Goal: Information Seeking & Learning: Learn about a topic

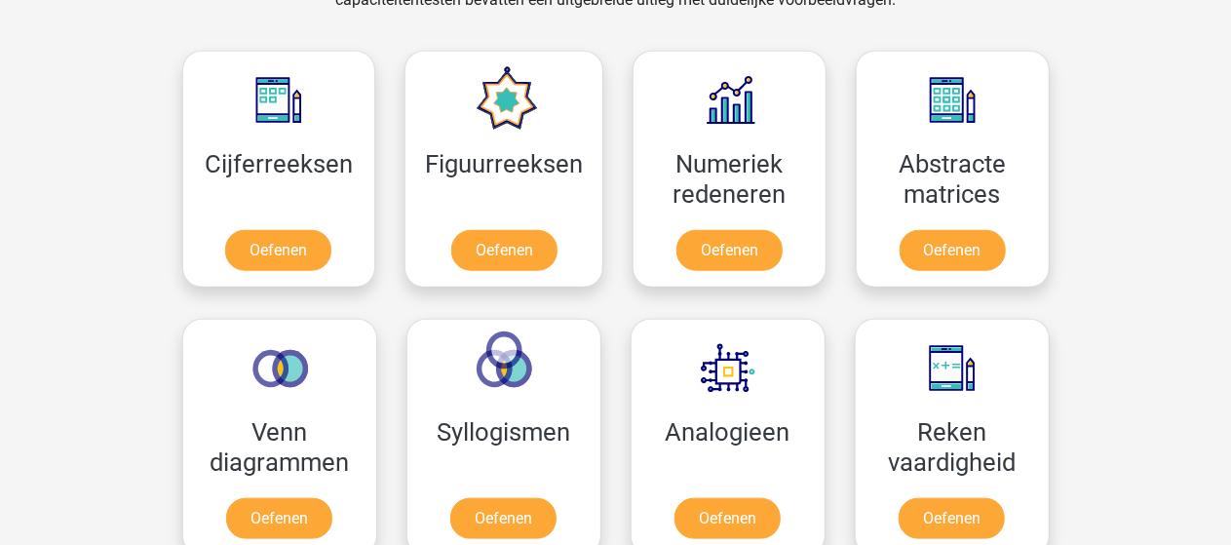
scroll to position [877, 0]
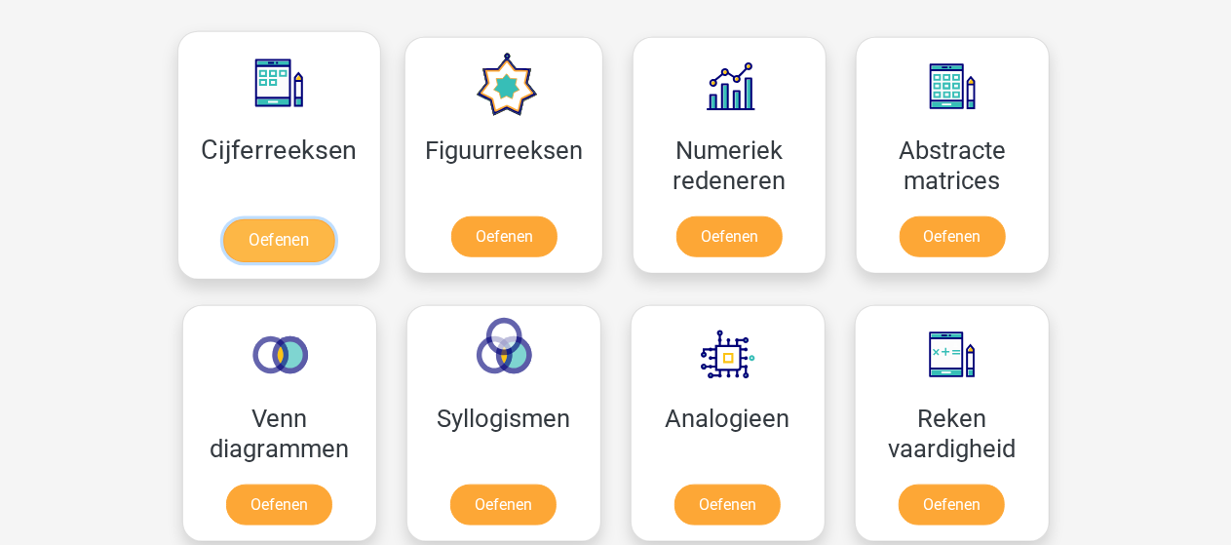
click at [290, 225] on link "Oefenen" at bounding box center [278, 240] width 111 height 43
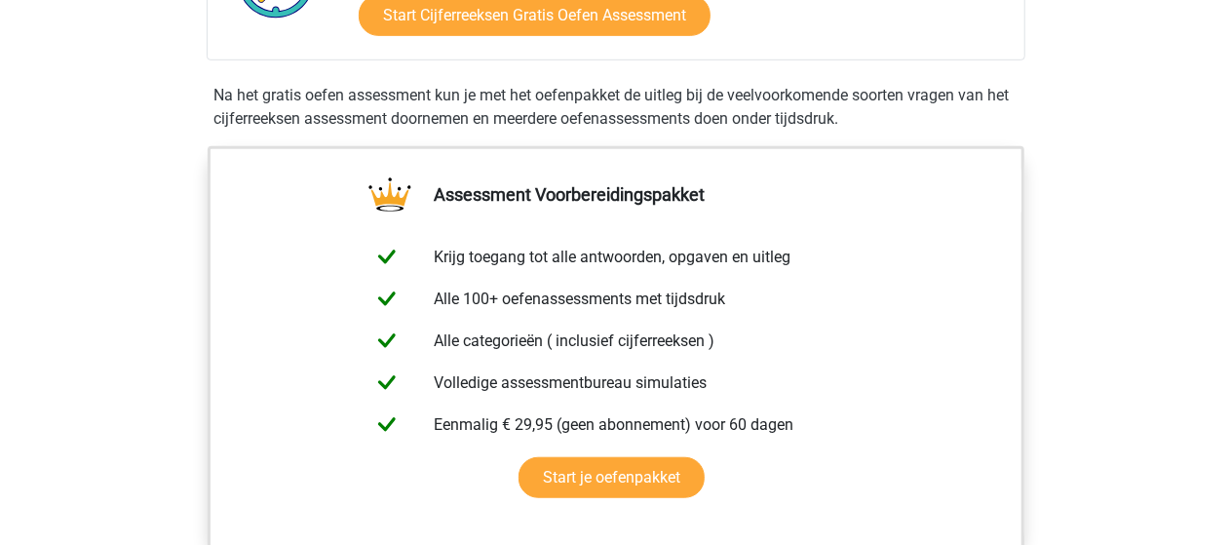
scroll to position [390, 0]
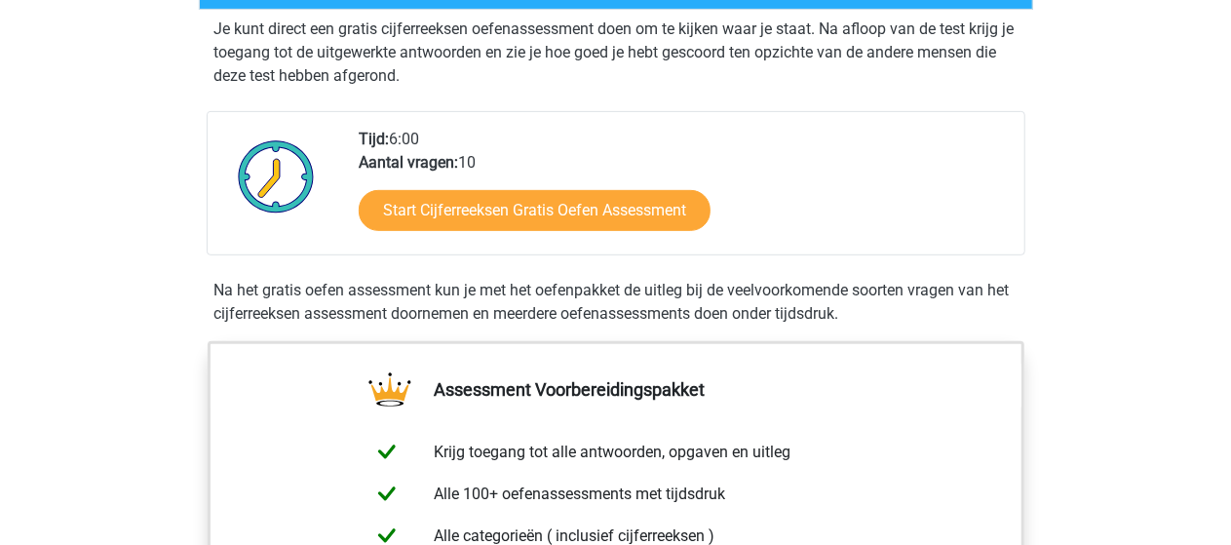
click at [620, 208] on div "Start Cijferreeksen Gratis Oefen Assessment" at bounding box center [684, 214] width 650 height 80
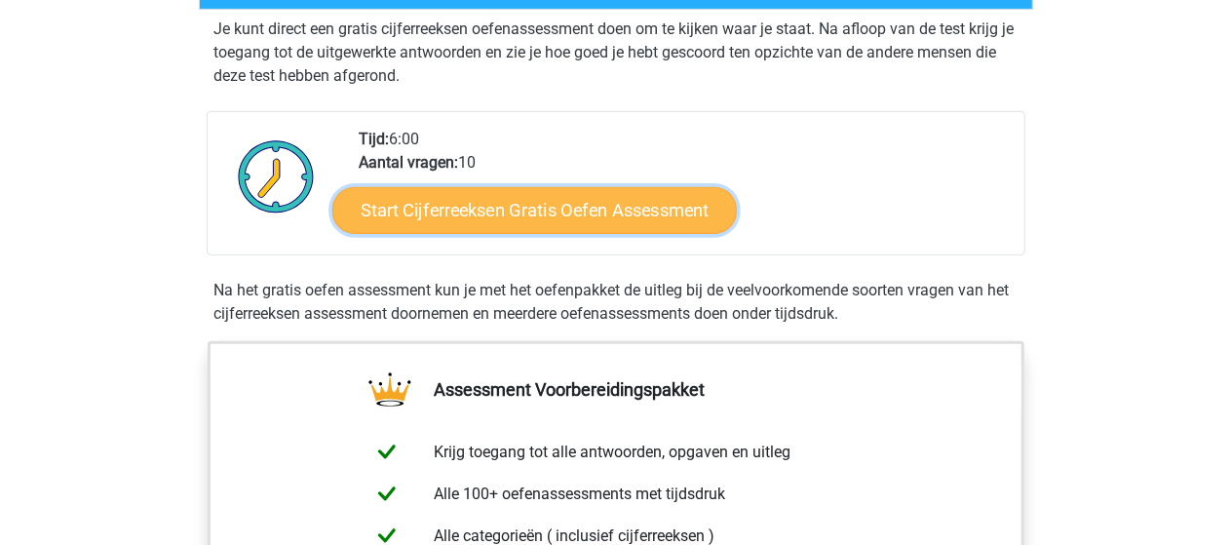
click at [617, 233] on link "Start Cijferreeksen Gratis Oefen Assessment" at bounding box center [534, 209] width 405 height 47
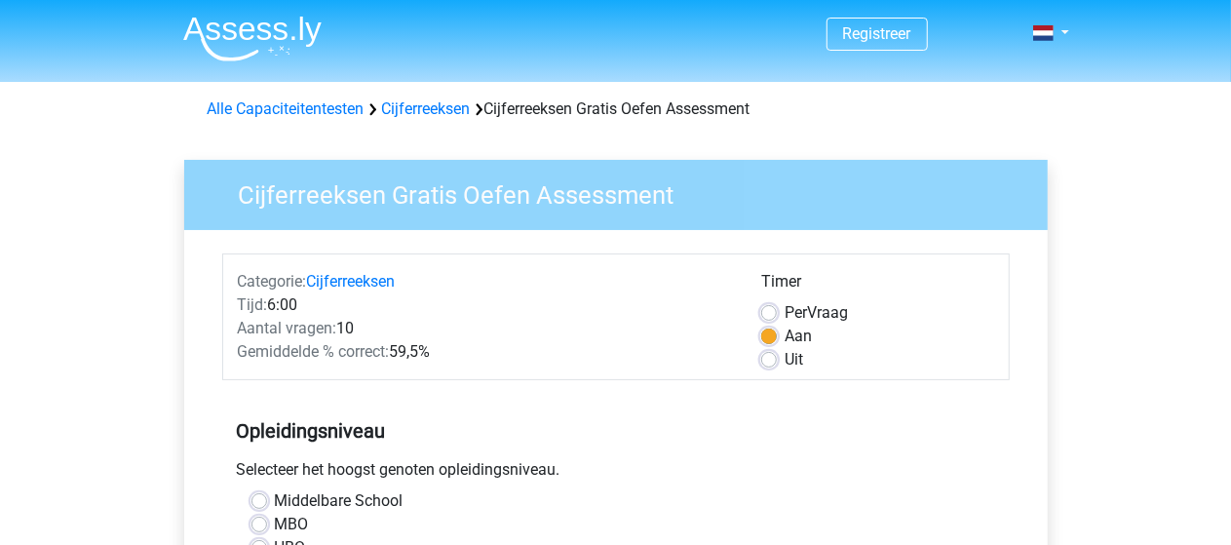
click at [785, 317] on label "Per Vraag" at bounding box center [816, 312] width 63 height 23
click at [773, 317] on input "Per Vraag" at bounding box center [769, 310] width 16 height 19
radio input "true"
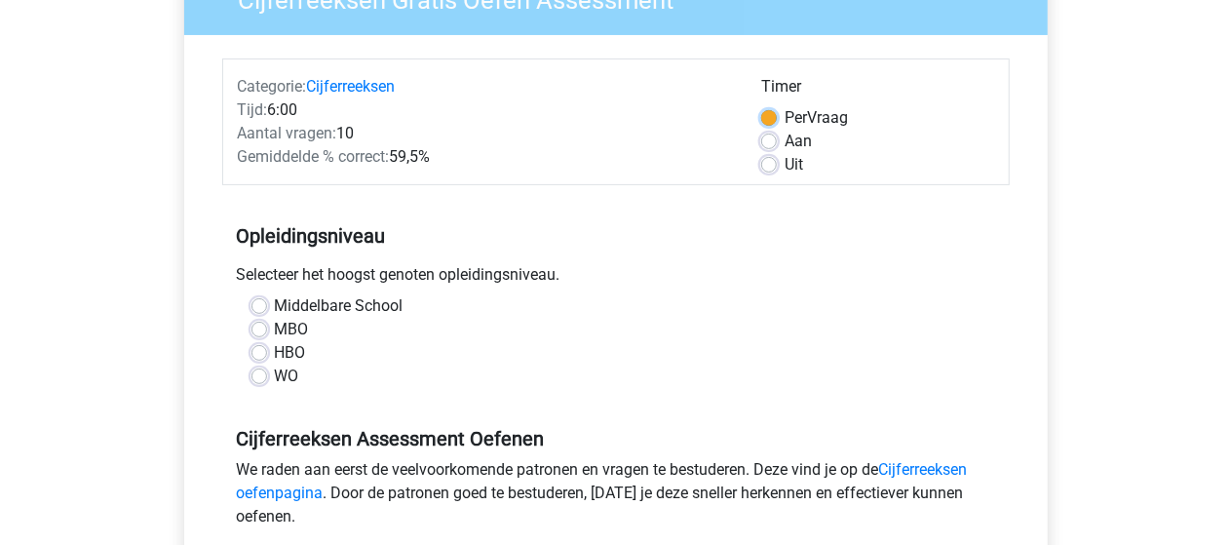
scroll to position [292, 0]
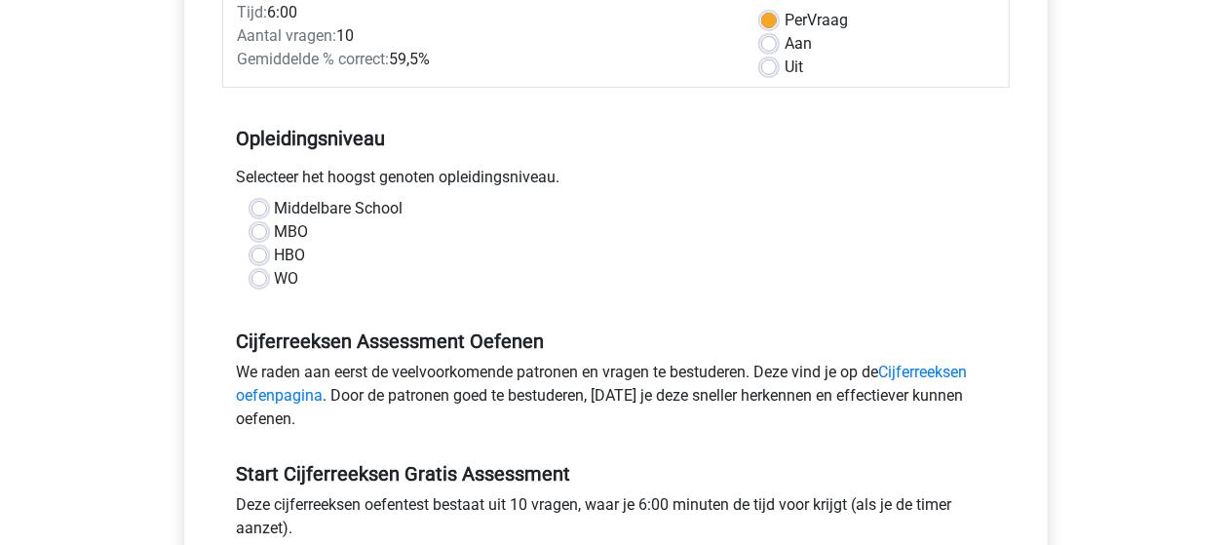
click at [270, 278] on div "WO" at bounding box center [615, 278] width 729 height 23
click at [275, 279] on label "WO" at bounding box center [287, 278] width 24 height 23
click at [251, 279] on input "WO" at bounding box center [259, 276] width 16 height 19
radio input "true"
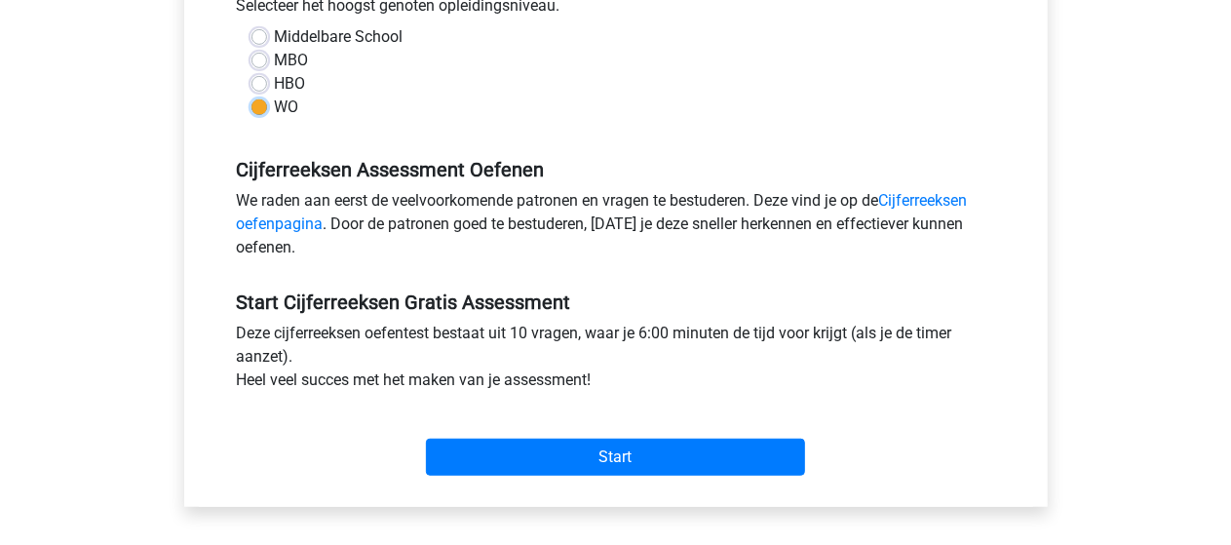
scroll to position [487, 0]
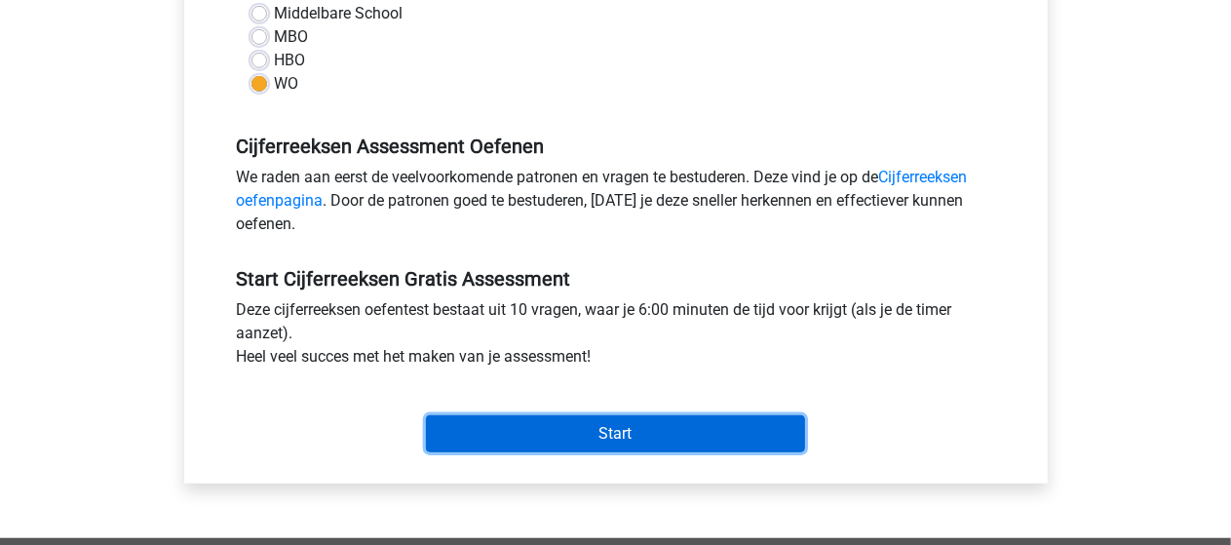
click at [651, 432] on input "Start" at bounding box center [615, 433] width 379 height 37
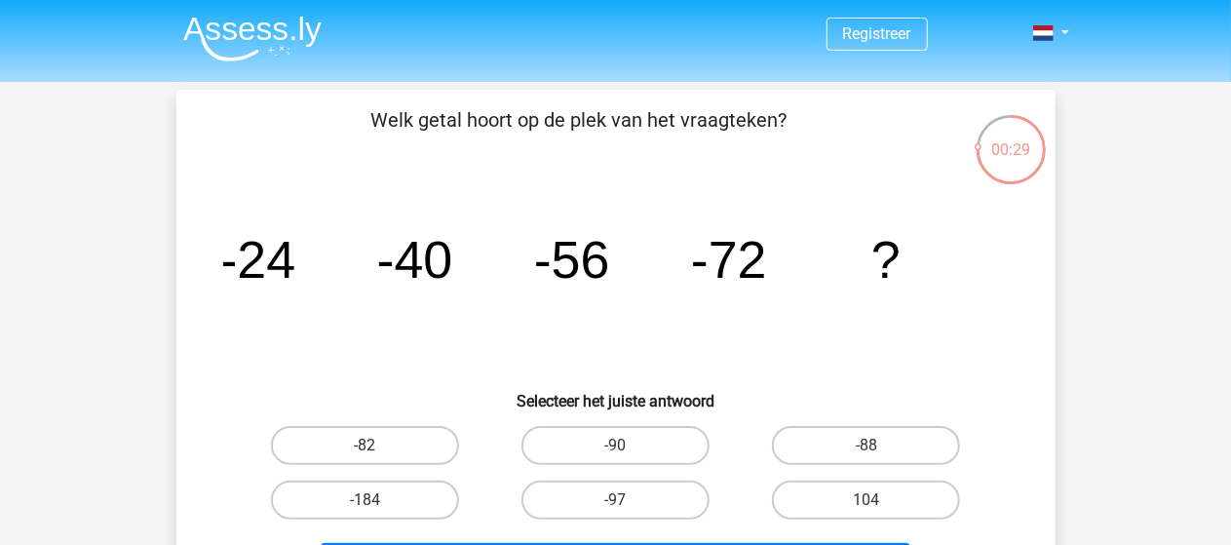
scroll to position [97, 0]
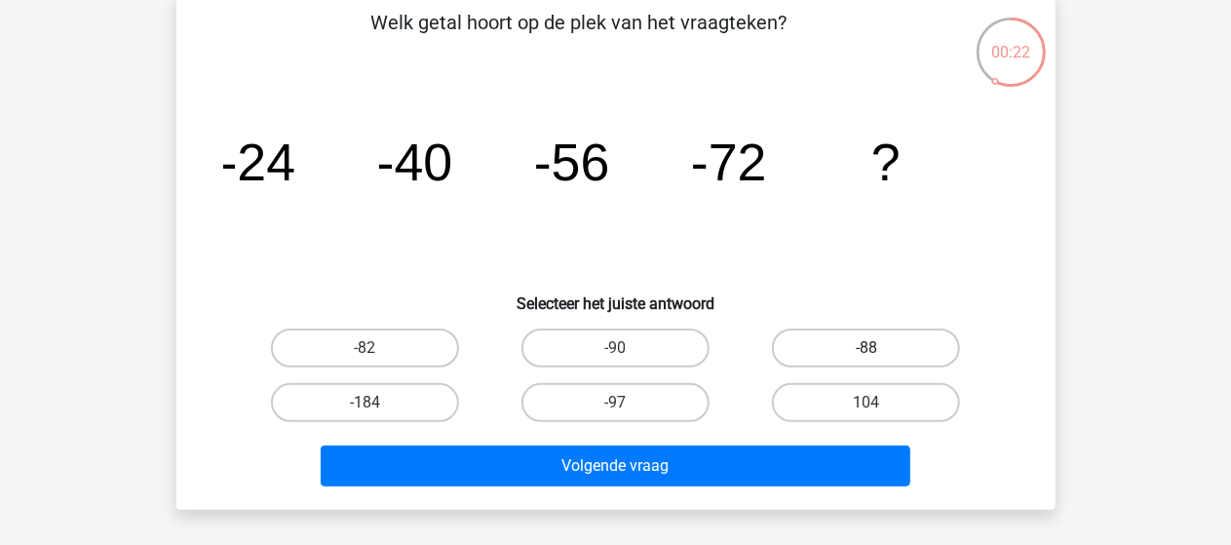
click at [907, 351] on label "-88" at bounding box center [866, 348] width 188 height 39
click at [879, 351] on input "-88" at bounding box center [873, 354] width 13 height 13
radio input "true"
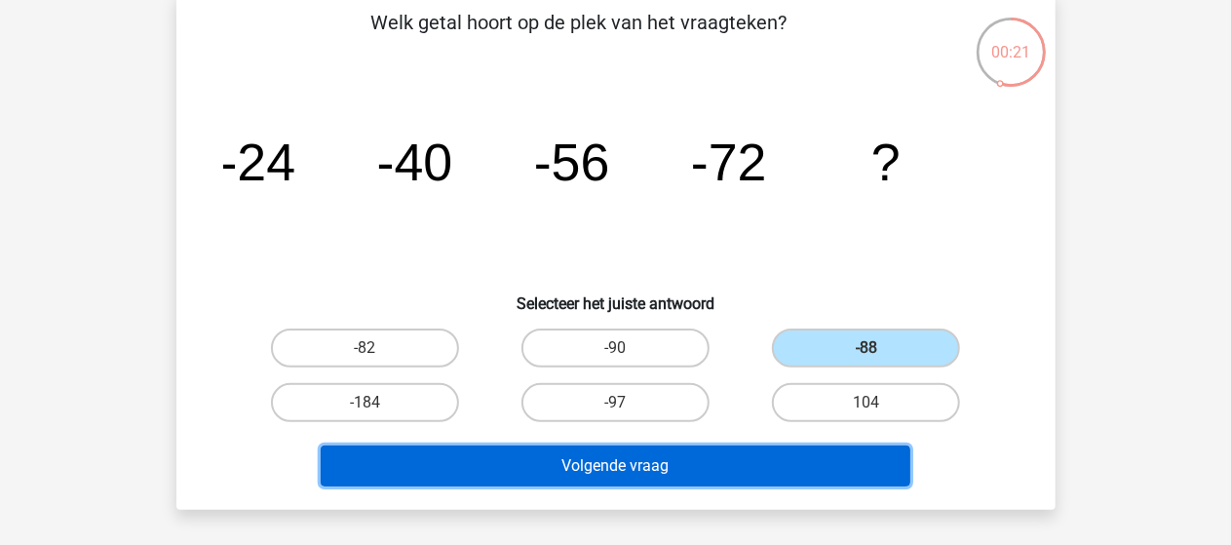
click at [671, 465] on button "Volgende vraag" at bounding box center [616, 465] width 590 height 41
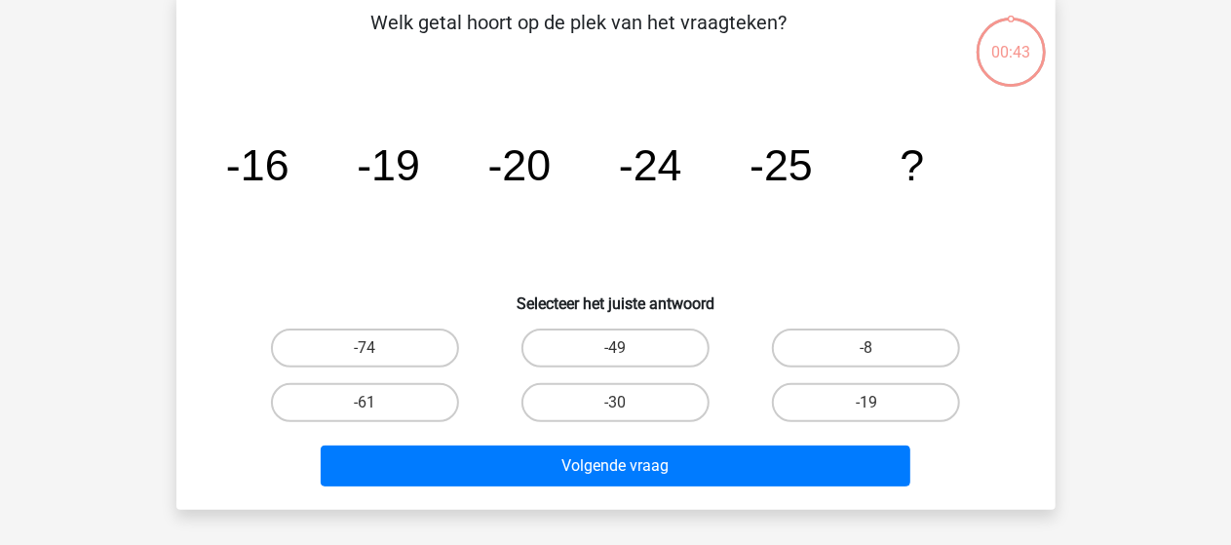
scroll to position [90, 0]
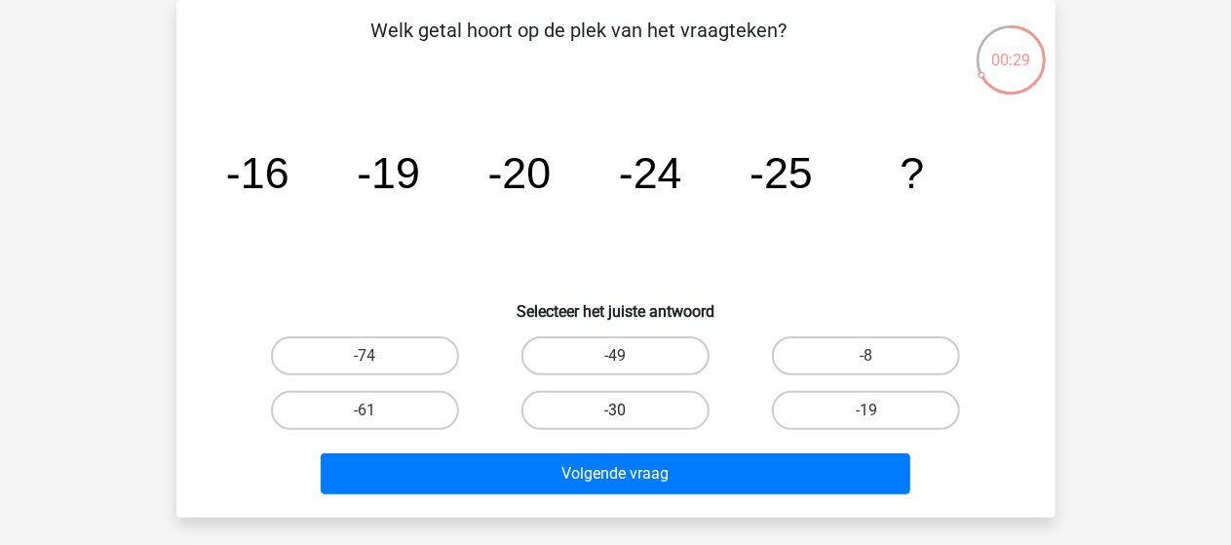
click at [572, 409] on label "-30" at bounding box center [616, 410] width 188 height 39
click at [615, 410] on input "-30" at bounding box center [621, 416] width 13 height 13
radio input "true"
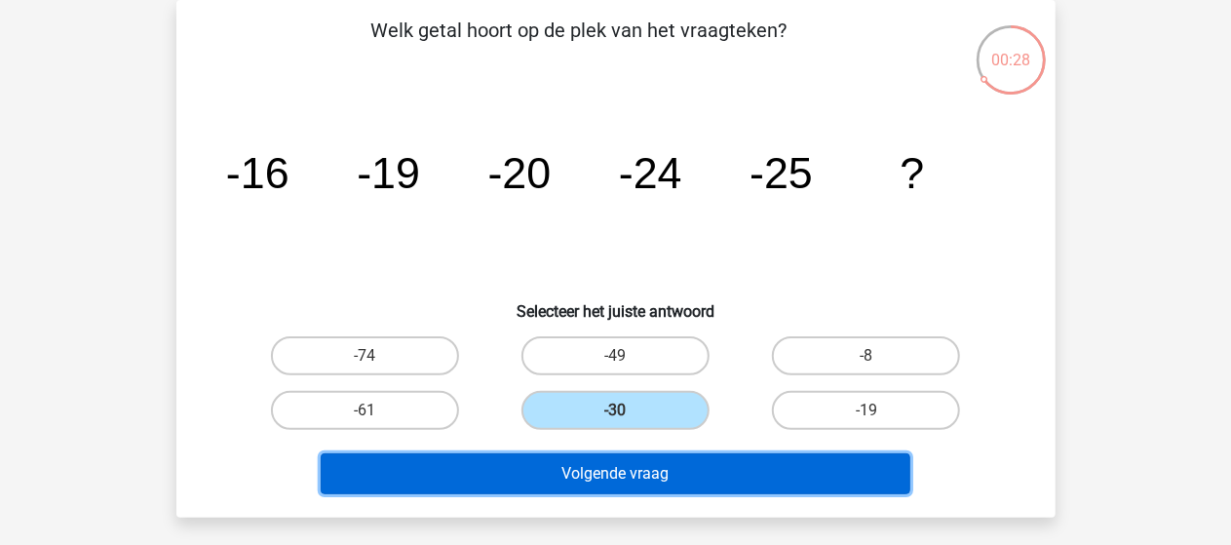
click at [659, 464] on button "Volgende vraag" at bounding box center [616, 473] width 590 height 41
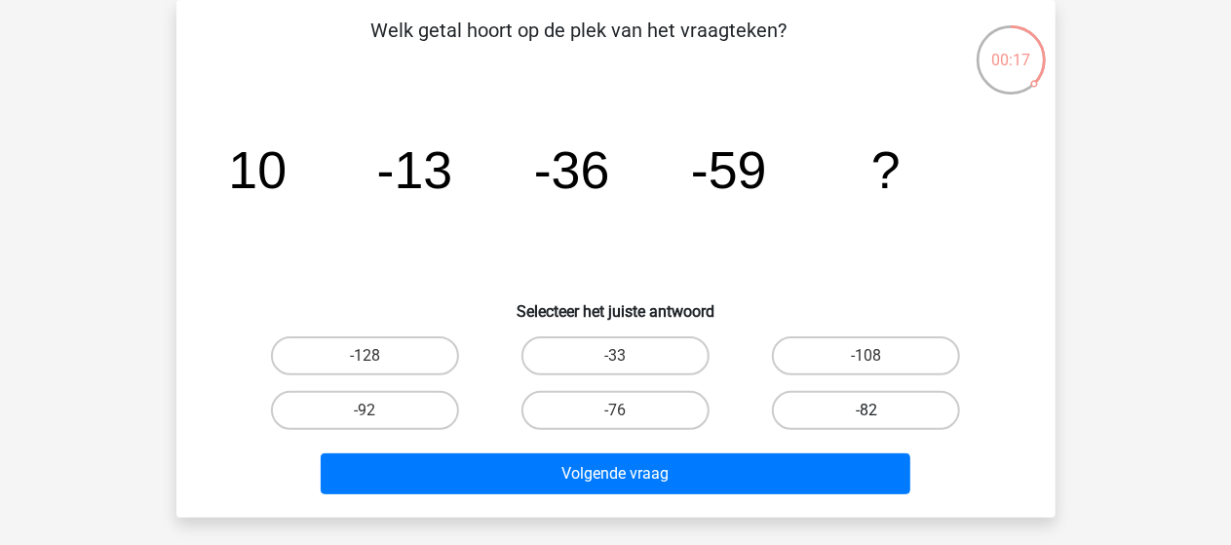
click at [848, 414] on label "-82" at bounding box center [866, 410] width 188 height 39
click at [867, 414] on input "-82" at bounding box center [873, 416] width 13 height 13
radio input "true"
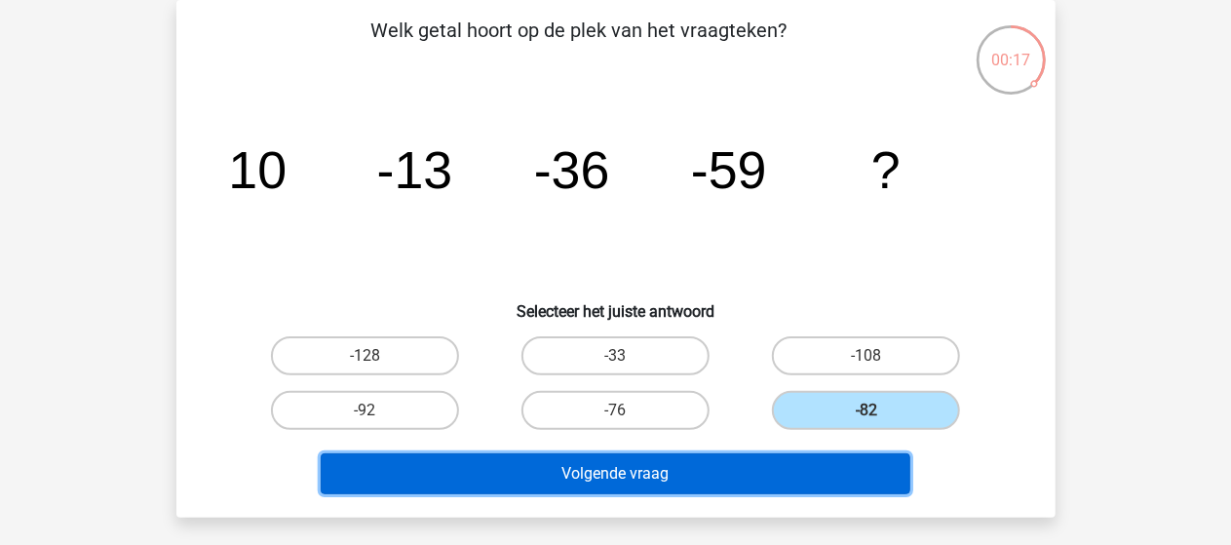
click at [731, 481] on button "Volgende vraag" at bounding box center [616, 473] width 590 height 41
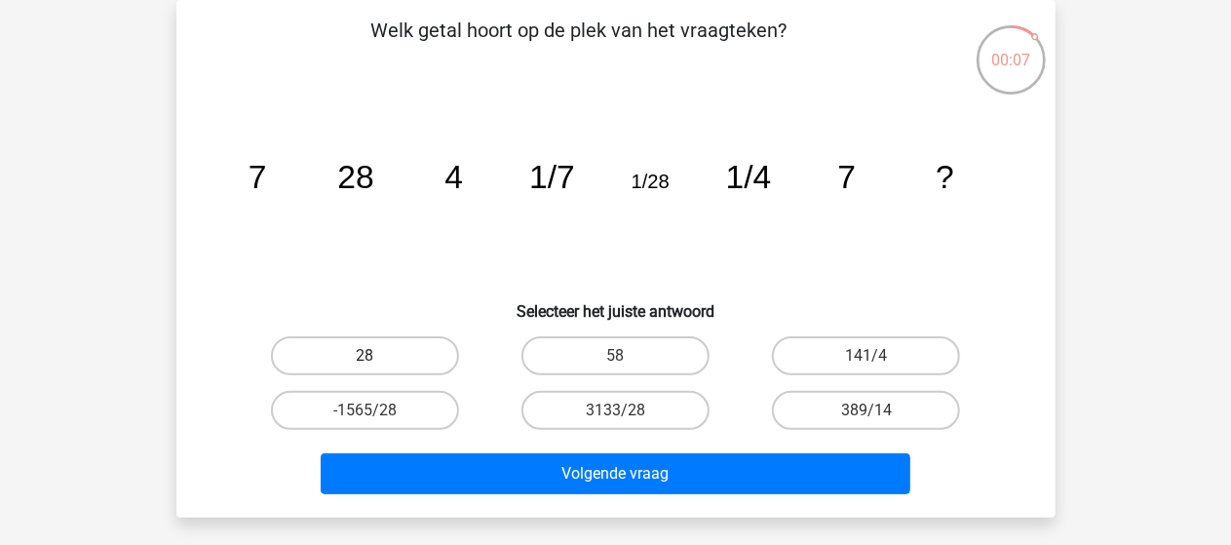
click at [426, 361] on label "28" at bounding box center [365, 355] width 188 height 39
click at [377, 361] on input "28" at bounding box center [371, 362] width 13 height 13
radio input "true"
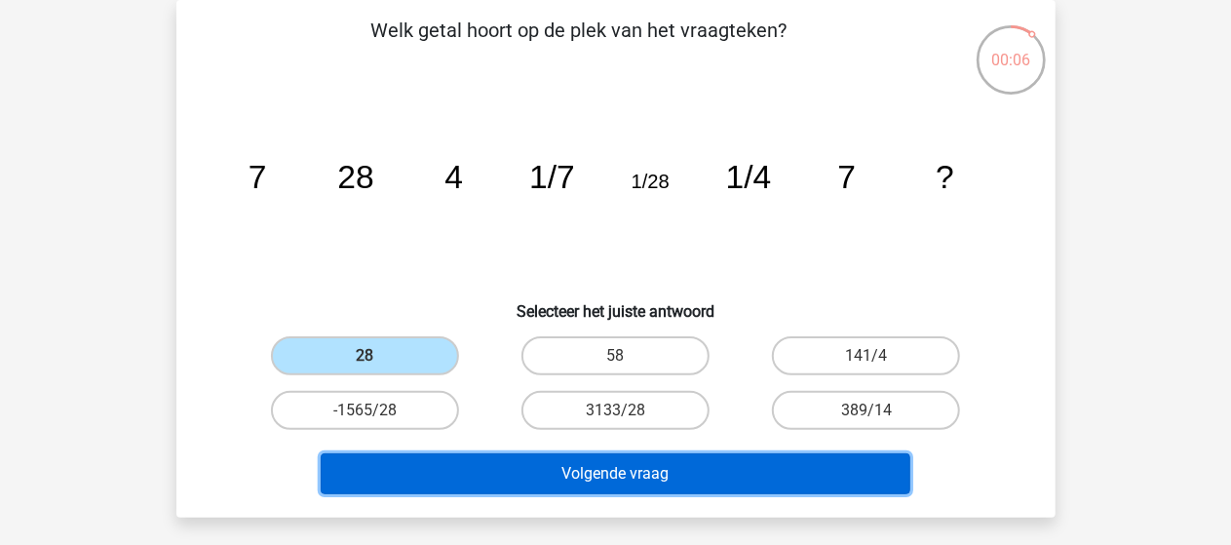
click at [561, 478] on button "Volgende vraag" at bounding box center [616, 473] width 590 height 41
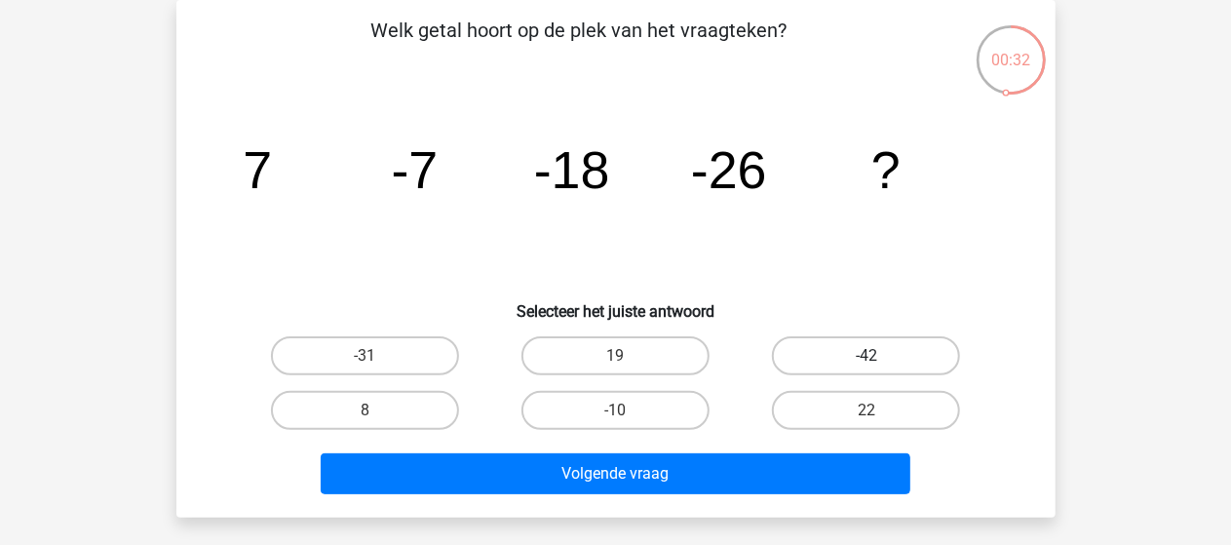
click at [831, 356] on label "-42" at bounding box center [866, 355] width 188 height 39
click at [867, 356] on input "-42" at bounding box center [873, 362] width 13 height 13
radio input "true"
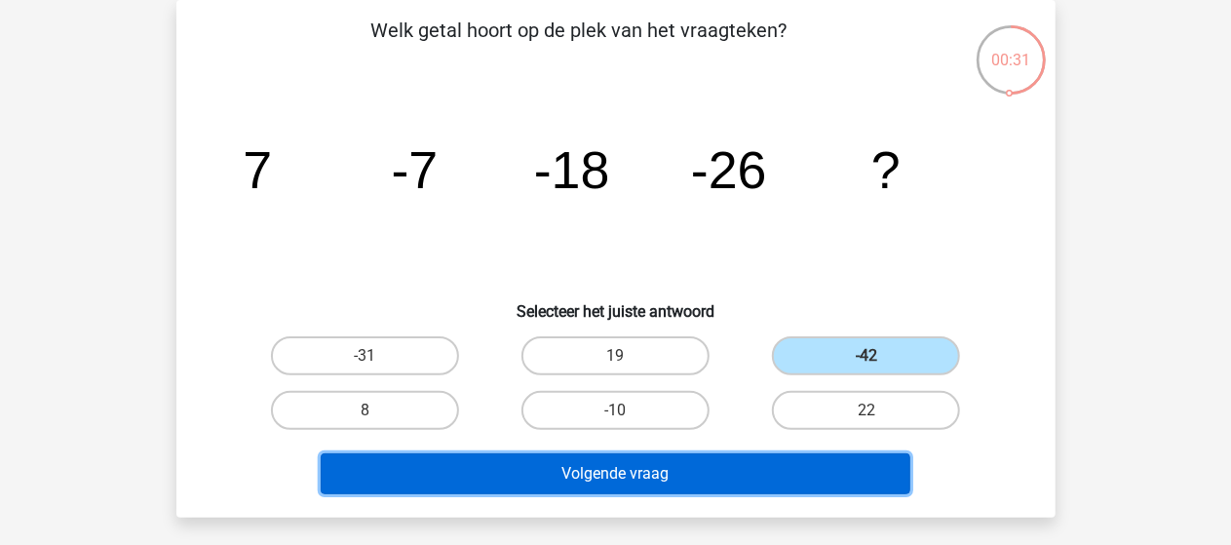
click at [749, 478] on button "Volgende vraag" at bounding box center [616, 473] width 590 height 41
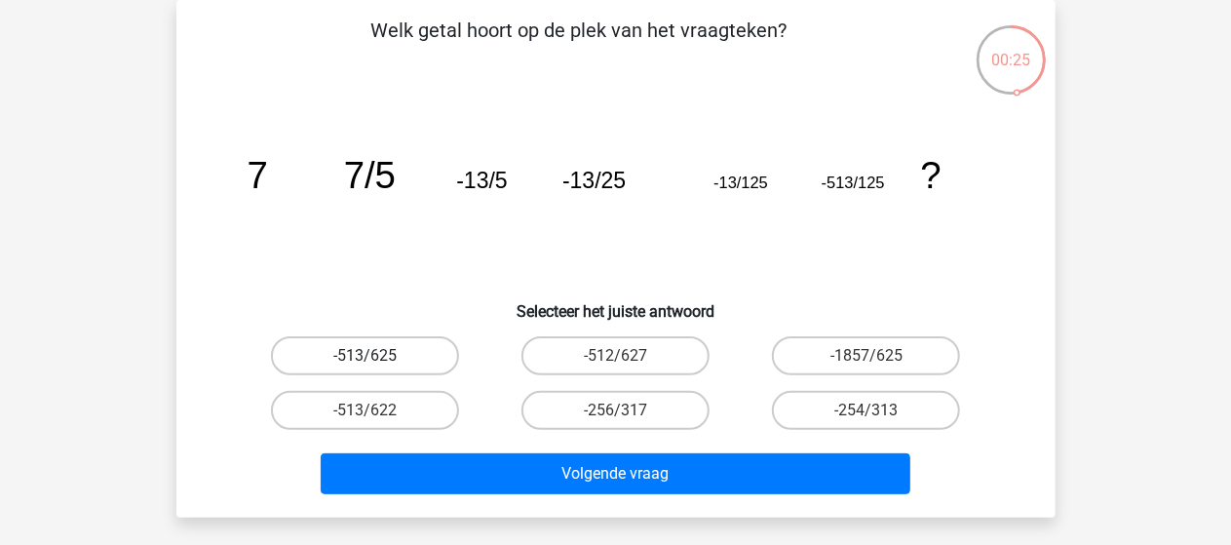
click at [369, 350] on label "-513/625" at bounding box center [365, 355] width 188 height 39
click at [369, 356] on input "-513/625" at bounding box center [371, 362] width 13 height 13
radio input "true"
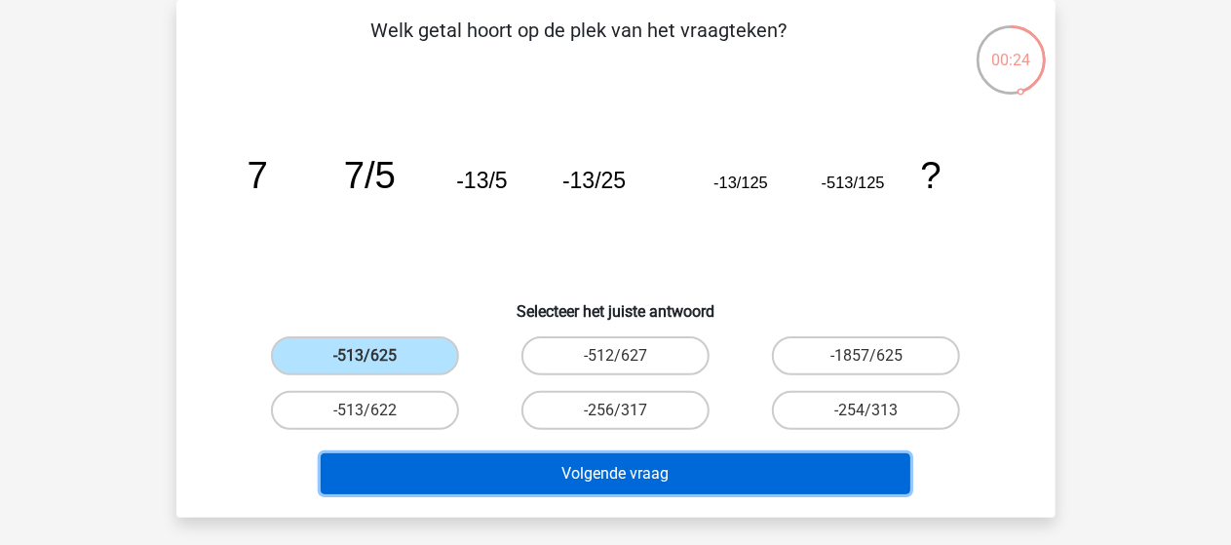
click at [698, 471] on button "Volgende vraag" at bounding box center [616, 473] width 590 height 41
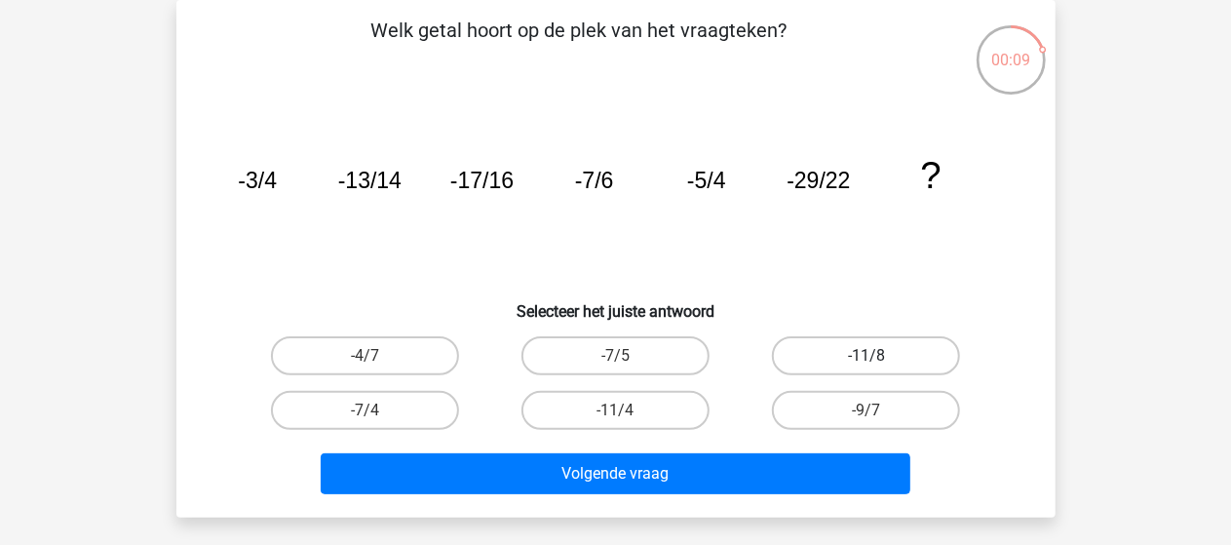
click at [866, 350] on label "-11/8" at bounding box center [866, 355] width 188 height 39
click at [867, 356] on input "-11/8" at bounding box center [873, 362] width 13 height 13
radio input "true"
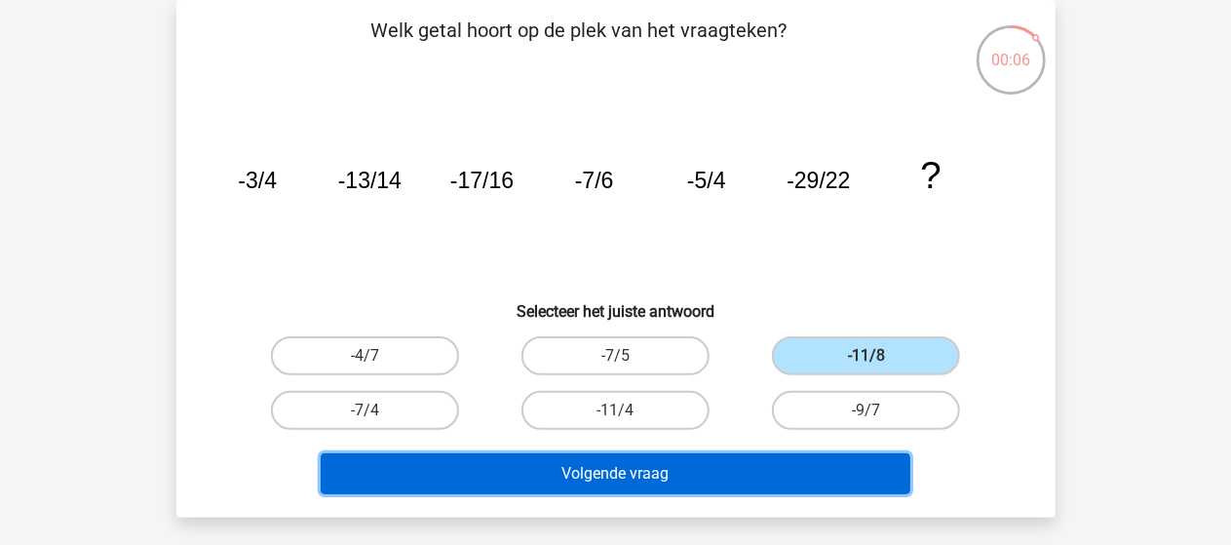
click at [736, 472] on button "Volgende vraag" at bounding box center [616, 473] width 590 height 41
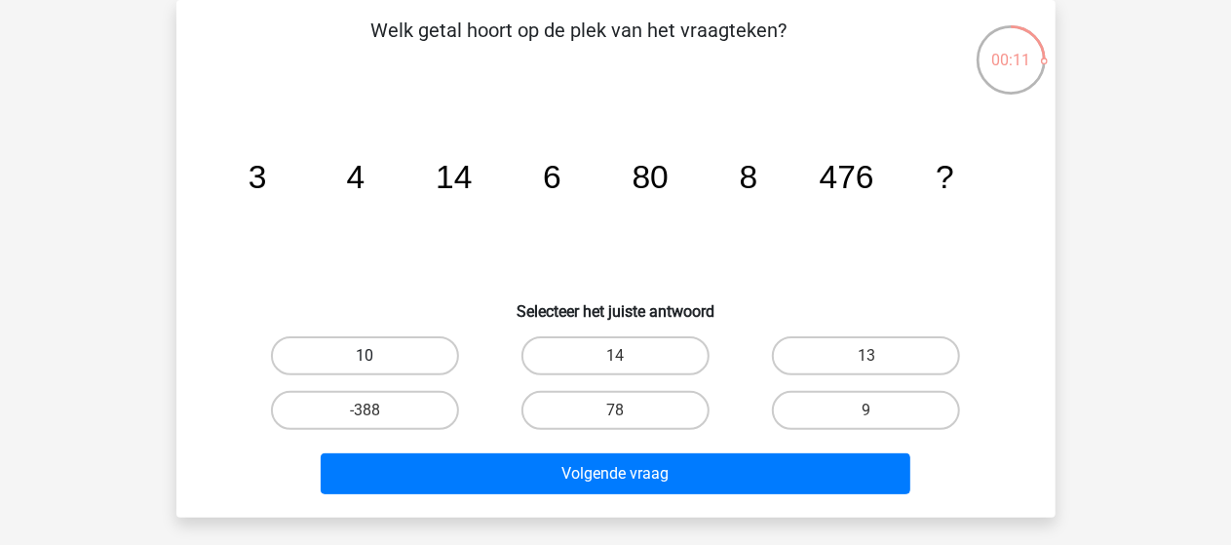
click at [426, 344] on label "10" at bounding box center [365, 355] width 188 height 39
click at [377, 356] on input "10" at bounding box center [371, 362] width 13 height 13
radio input "true"
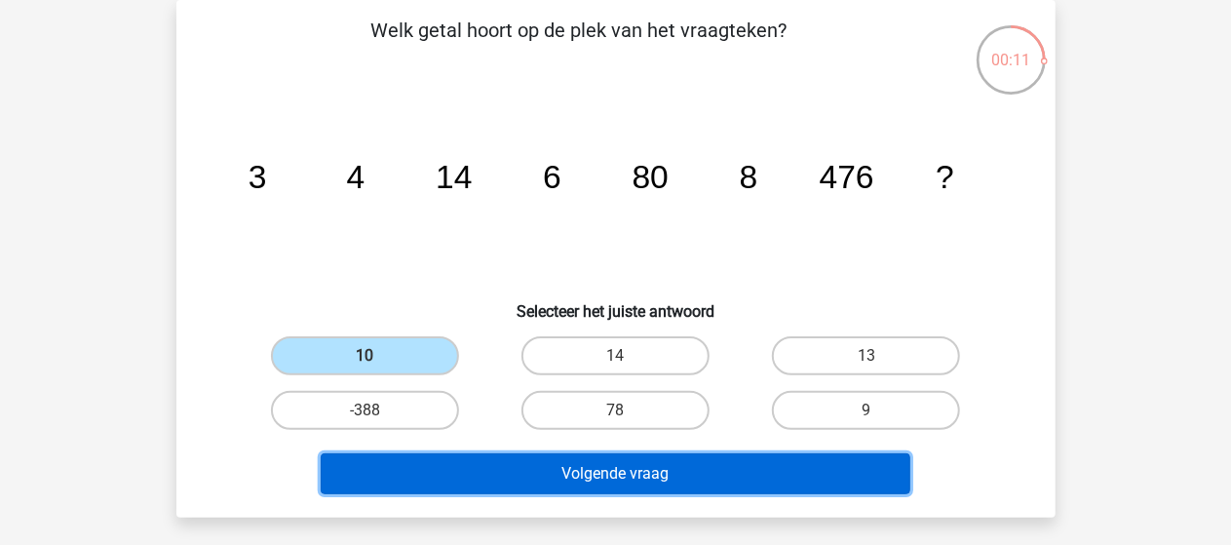
click at [581, 474] on button "Volgende vraag" at bounding box center [616, 473] width 590 height 41
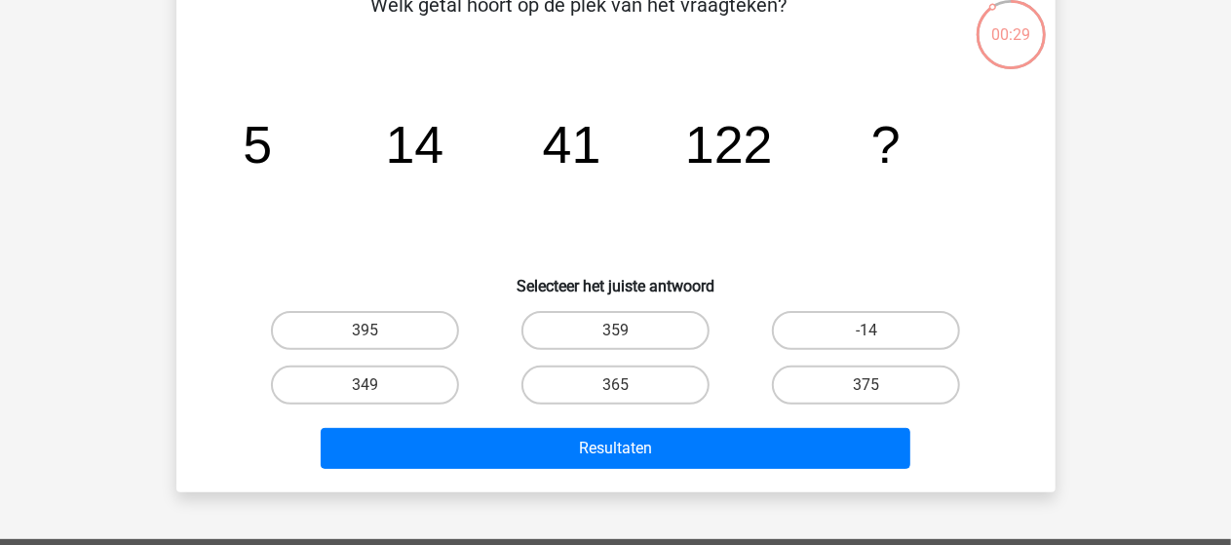
scroll to position [97, 0]
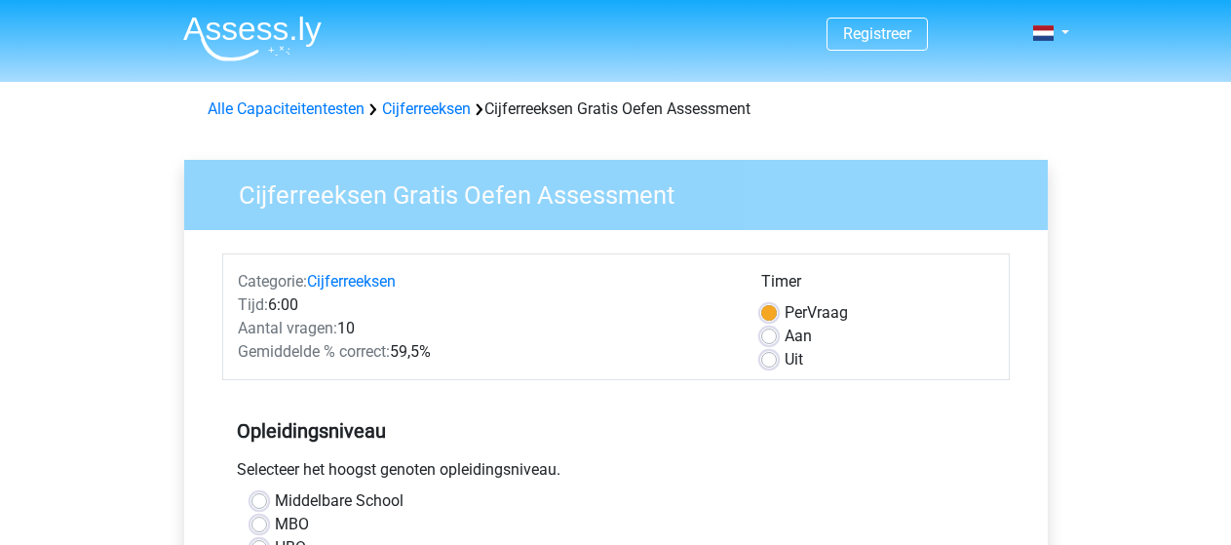
scroll to position [487, 0]
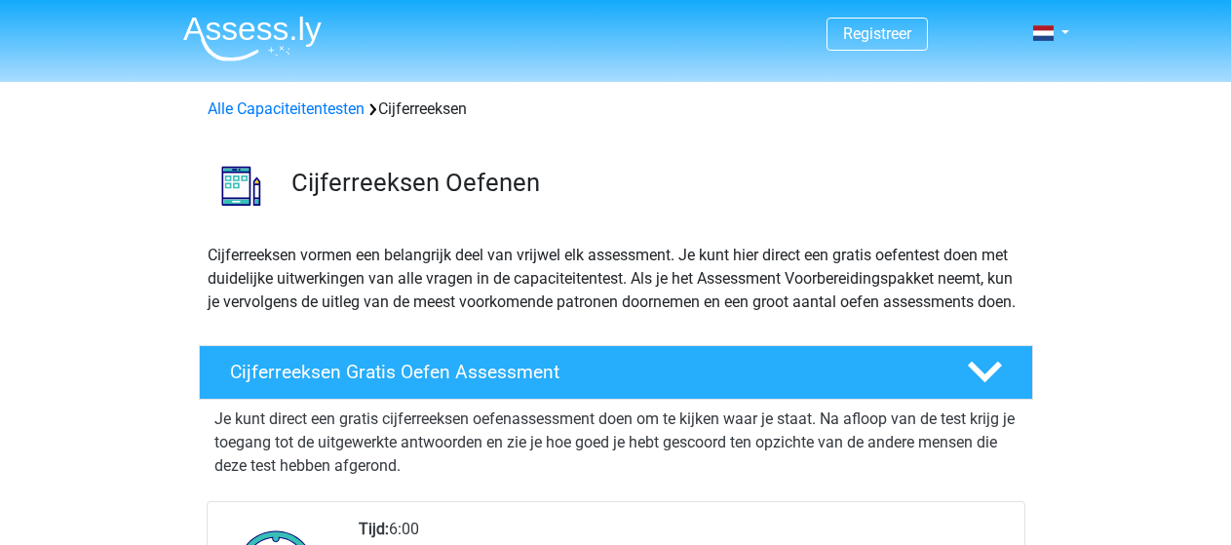
scroll to position [390, 0]
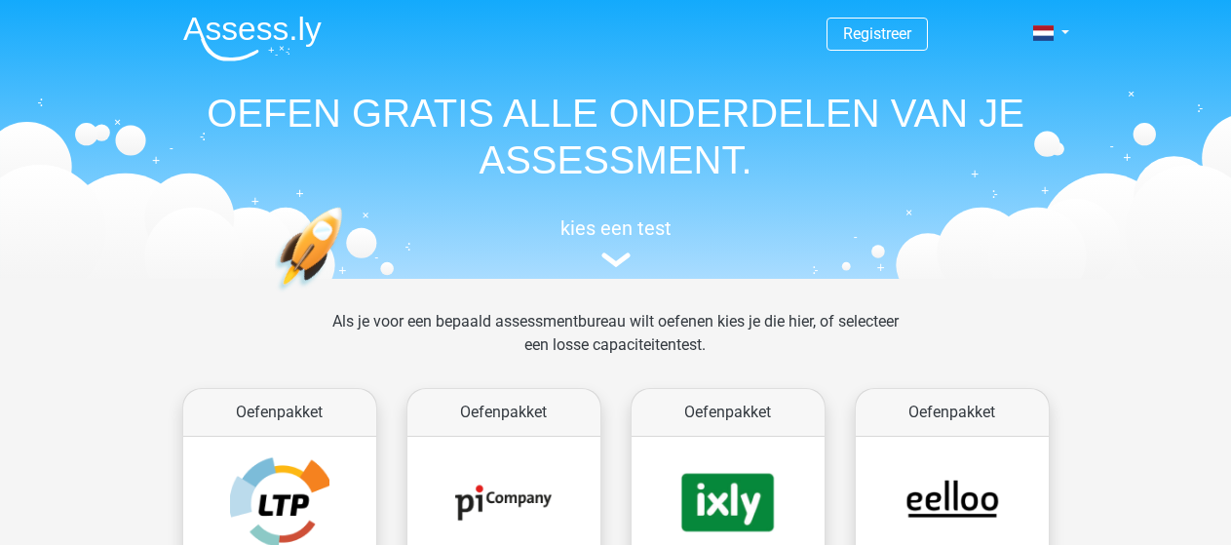
scroll to position [877, 0]
